Goal: Information Seeking & Learning: Learn about a topic

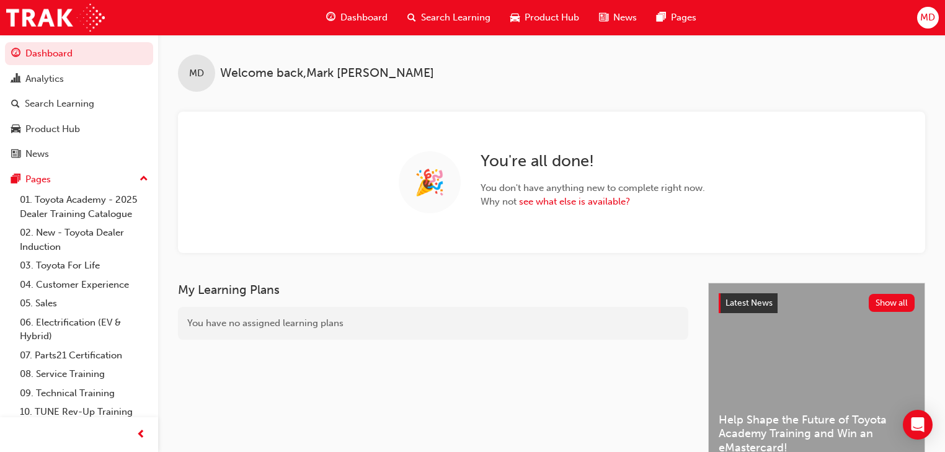
click at [446, 14] on span "Search Learning" at bounding box center [455, 18] width 69 height 14
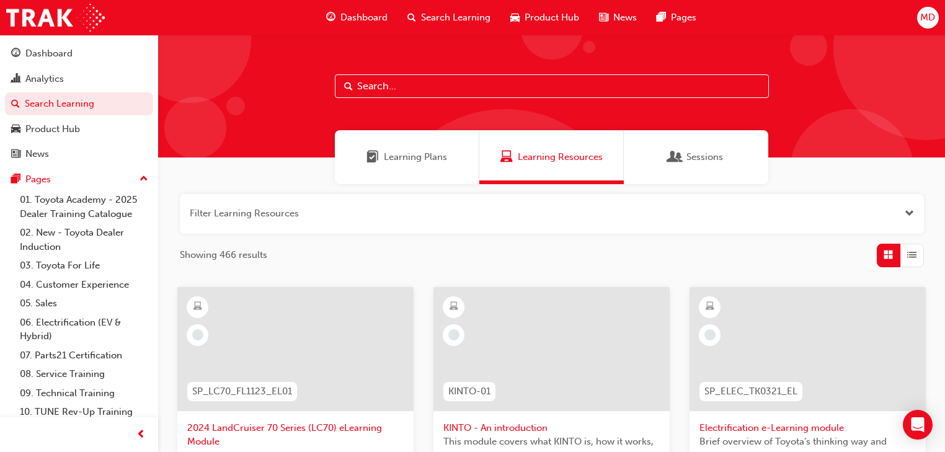
click at [375, 84] on input "text" at bounding box center [552, 86] width 434 height 24
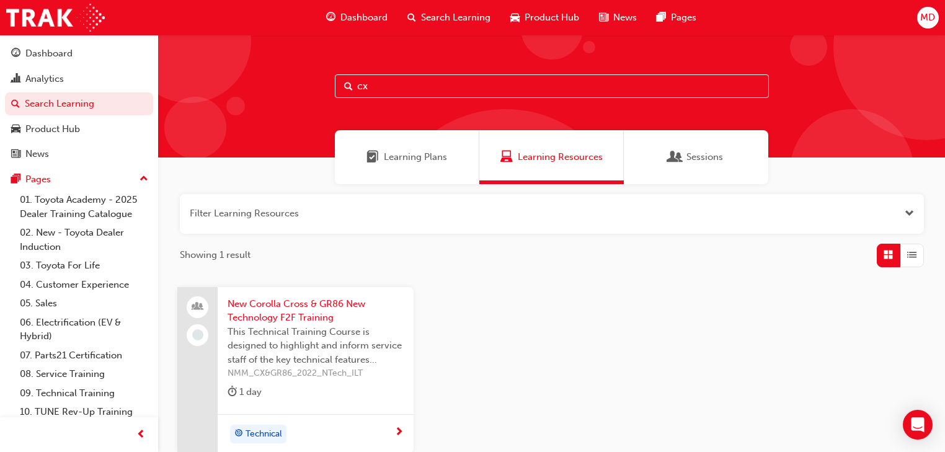
type input "cx"
click at [98, 285] on link "04. Customer Experience" at bounding box center [84, 284] width 138 height 19
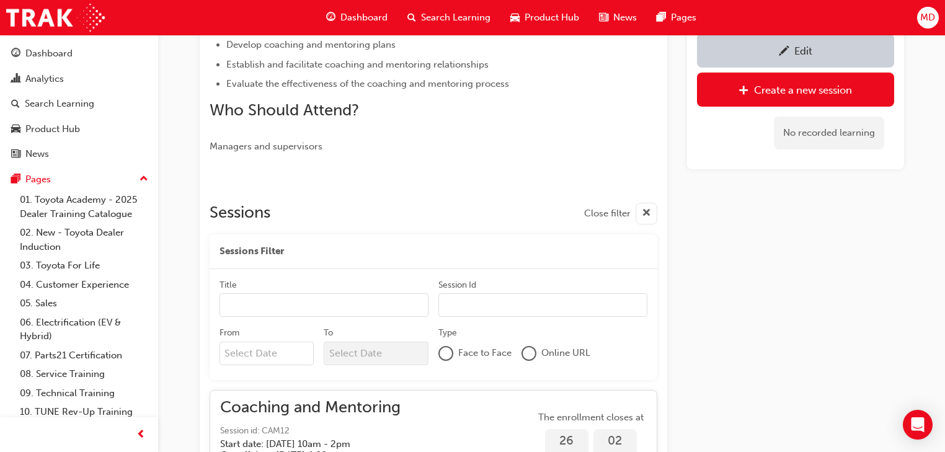
scroll to position [266, 0]
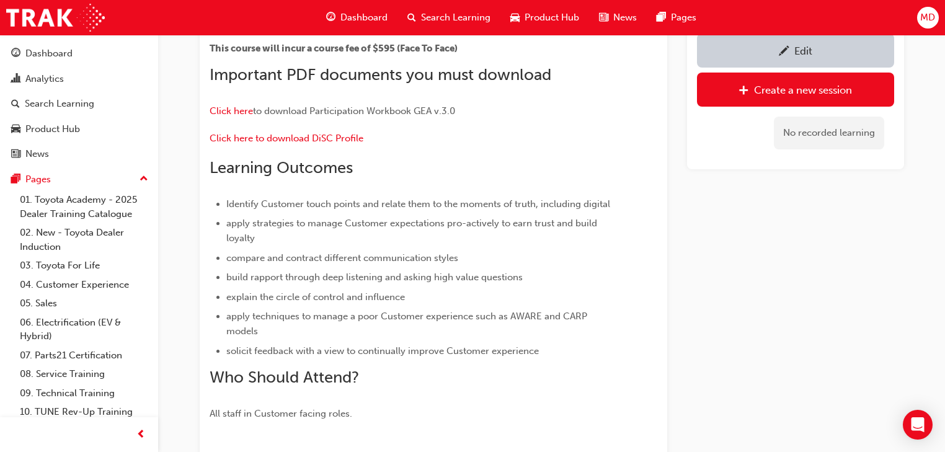
scroll to position [152, 0]
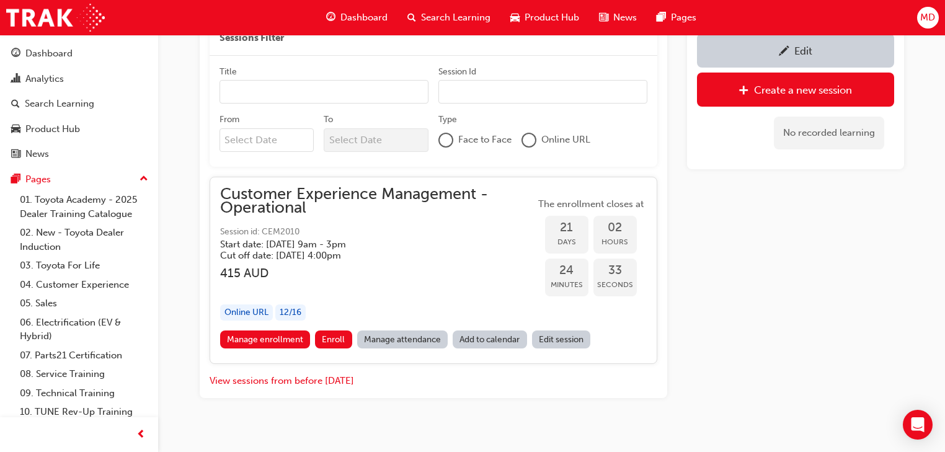
scroll to position [754, 0]
